Goal: Check status

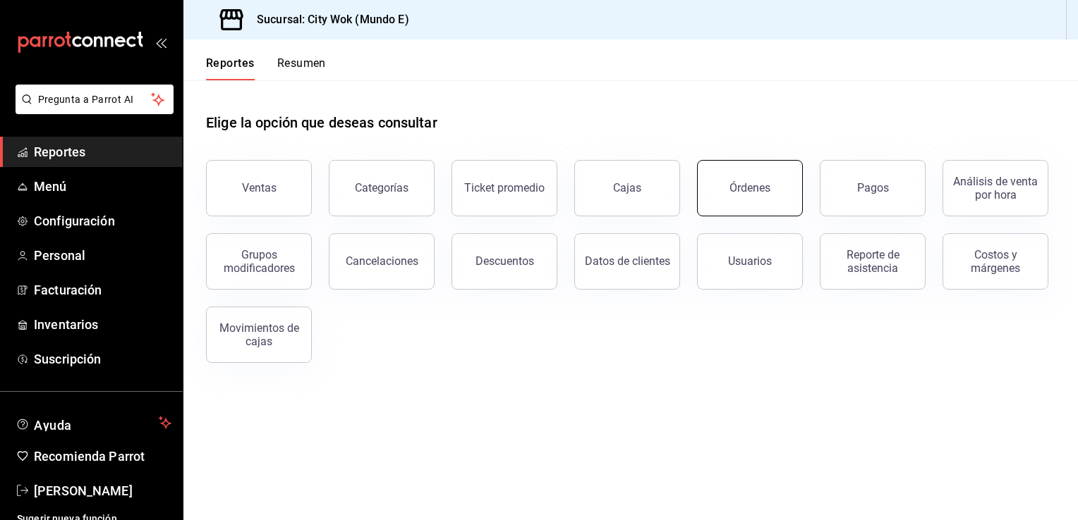
click at [729, 195] on button "Órdenes" at bounding box center [750, 188] width 106 height 56
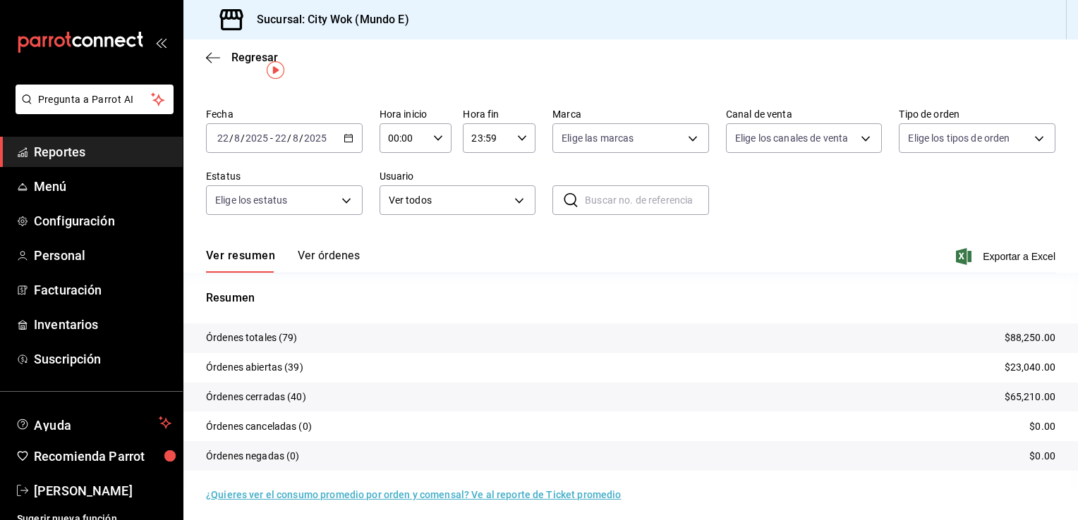
scroll to position [33, 0]
